Goal: Navigation & Orientation: Find specific page/section

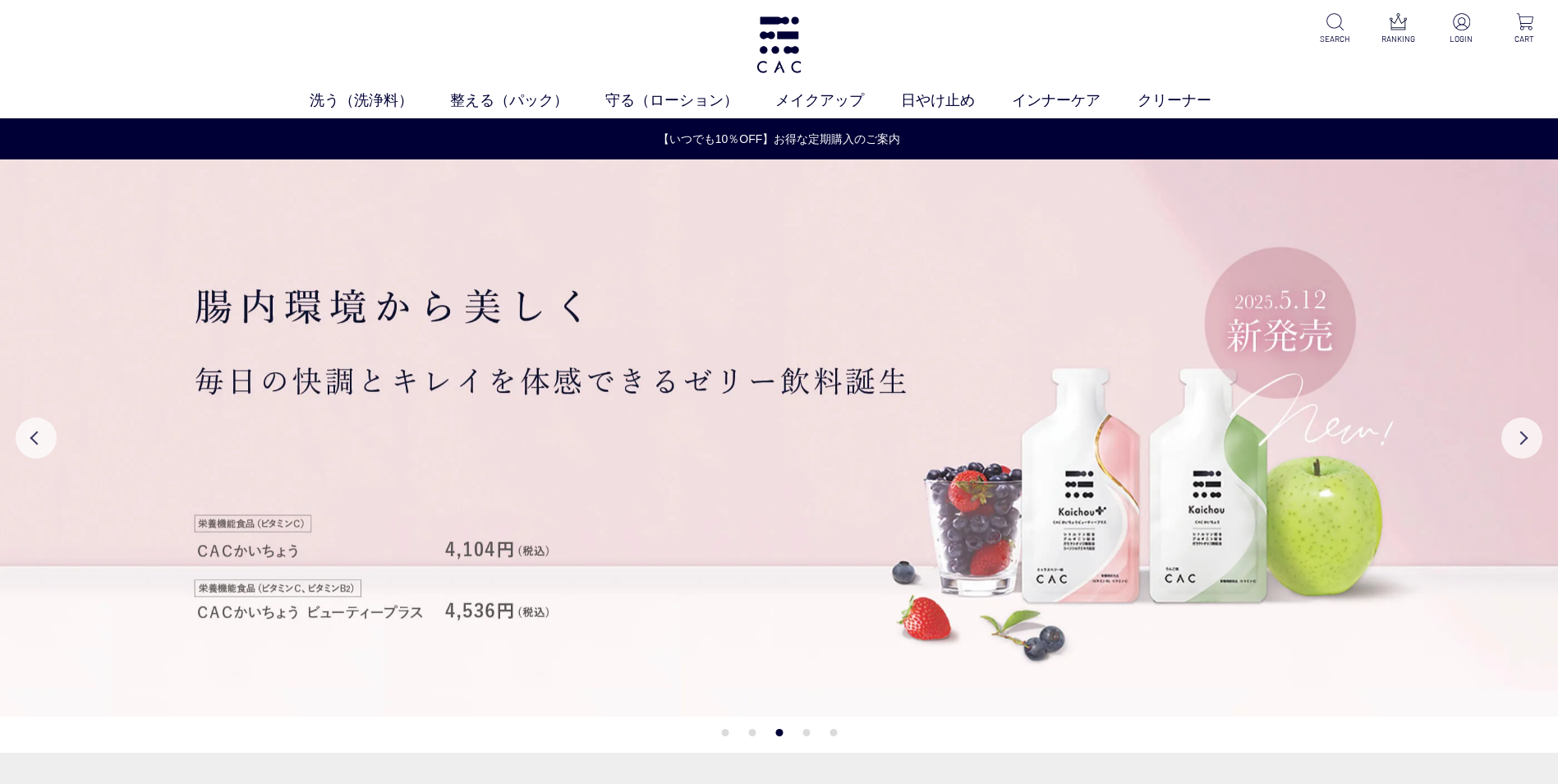
click at [768, 55] on div "洗う（洗浄料） 液体洗浄料 パウダー洗浄料 泡洗顔料 グッズ 整える（パック） フェイスパック ヘアパック 守る（ローション） 保湿化粧水 柔軟化粧水 美容液…" at bounding box center [779, 59] width 1558 height 118
